Goal: Information Seeking & Learning: Understand process/instructions

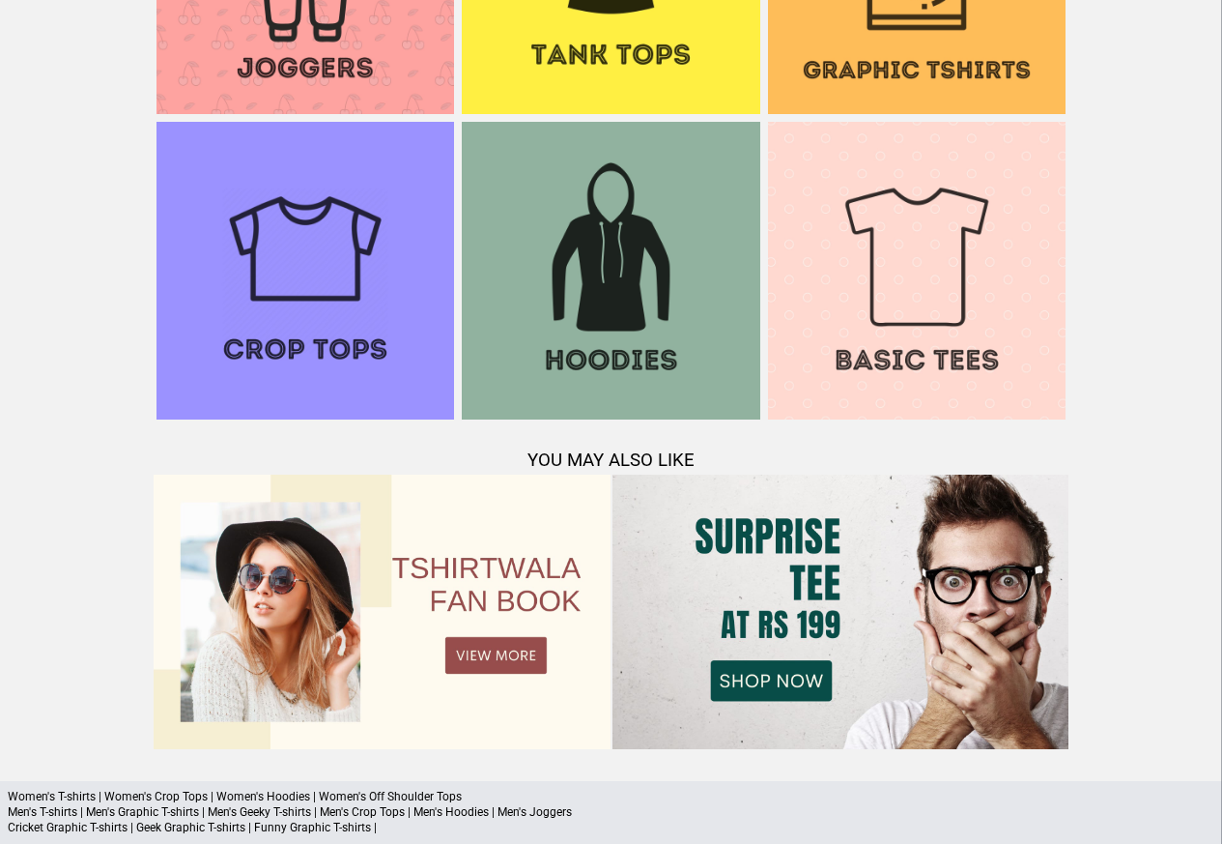
scroll to position [1865, 0]
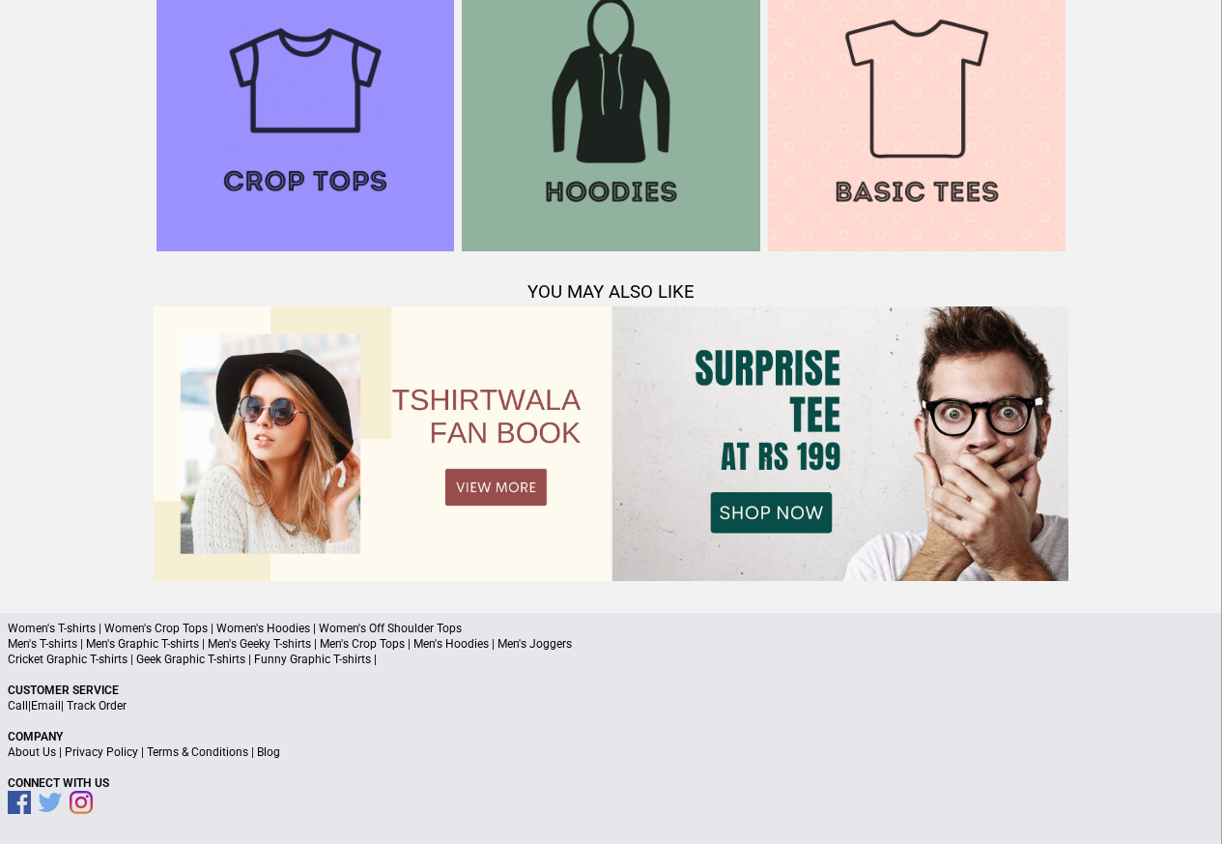
click at [196, 752] on link "Terms & Conditions" at bounding box center [197, 752] width 101 height 14
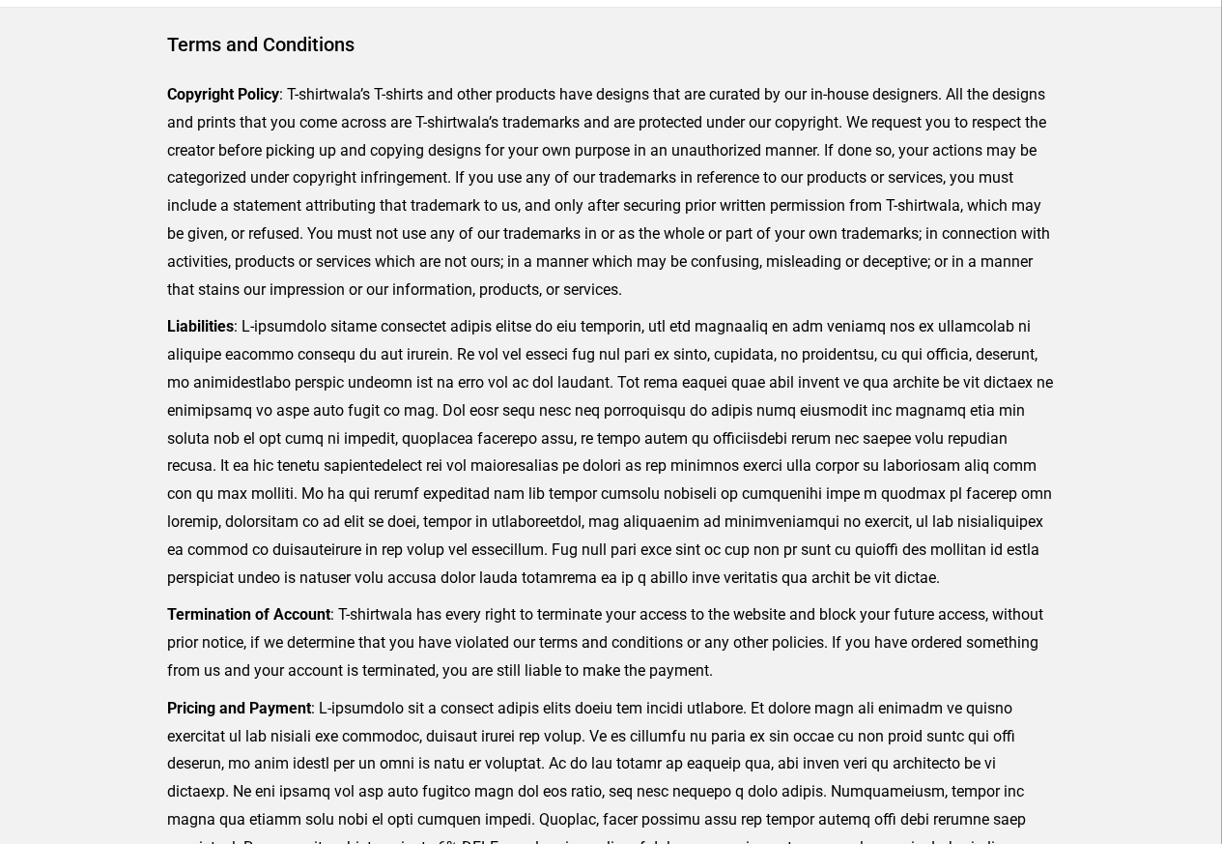
scroll to position [474, 0]
